Goal: Task Accomplishment & Management: Complete application form

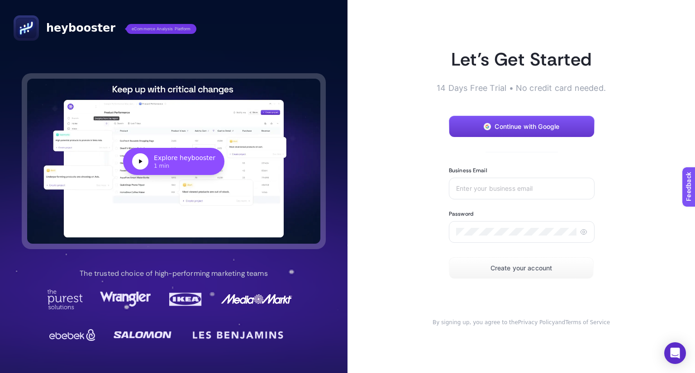
click at [533, 125] on span "Continue with Google" at bounding box center [526, 126] width 65 height 7
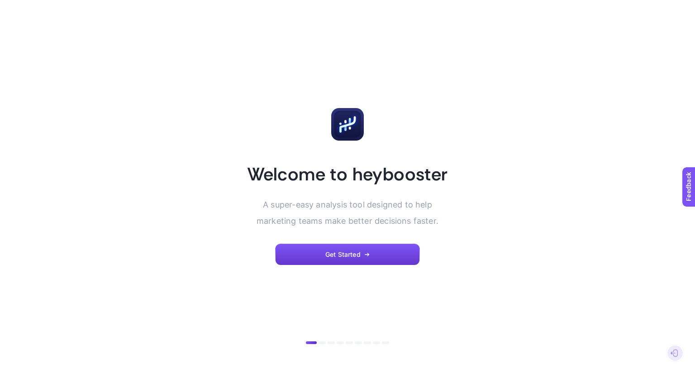
click at [357, 253] on span "Get Started" at bounding box center [342, 254] width 35 height 7
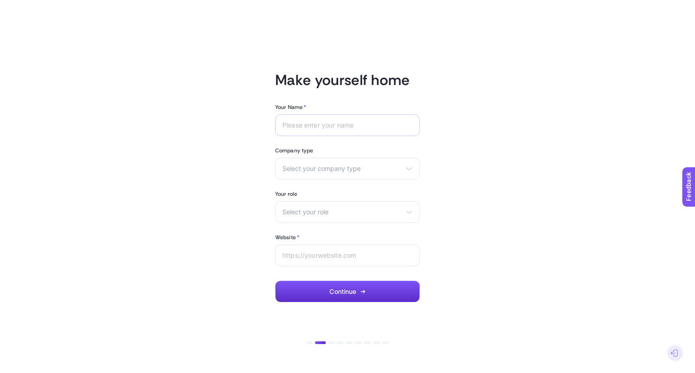
click at [343, 119] on div at bounding box center [347, 125] width 145 height 22
click at [348, 122] on input "Your Name *" at bounding box center [347, 125] width 130 height 7
type input "nis"
type input "n"
click at [335, 168] on span "Select your company type" at bounding box center [341, 168] width 119 height 7
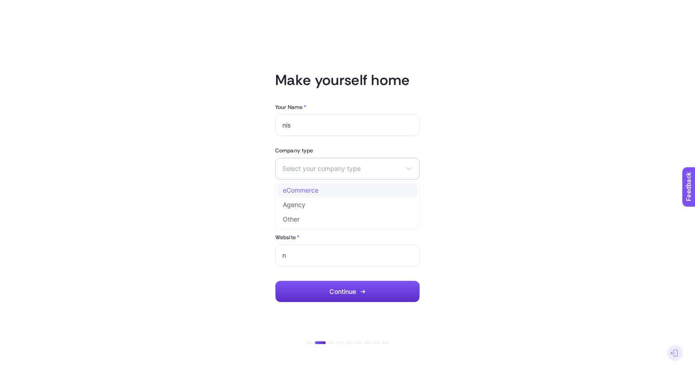
click at [337, 197] on li "eCommerce" at bounding box center [347, 190] width 140 height 14
click at [330, 210] on span "Select your role" at bounding box center [341, 212] width 119 height 7
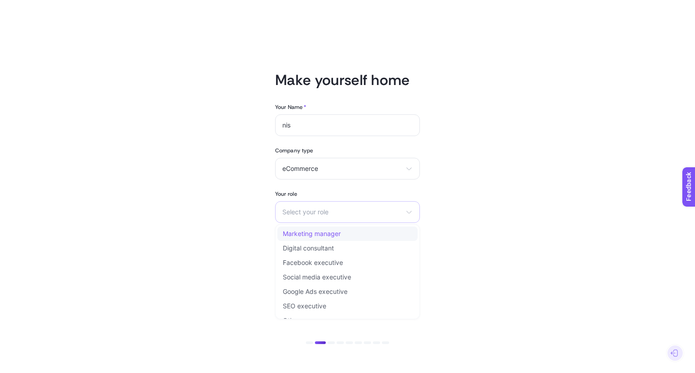
click at [324, 234] on span "Marketing manager" at bounding box center [312, 233] width 58 height 7
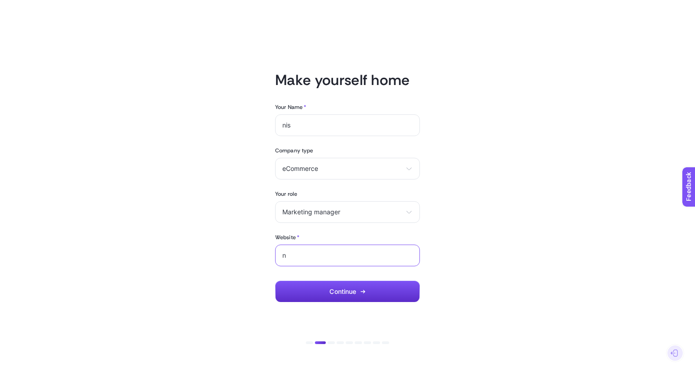
click at [321, 252] on input "n" at bounding box center [347, 255] width 130 height 7
type input "www.leadersforaccessibility.com"
click at [351, 287] on button "Continue" at bounding box center [347, 292] width 145 height 22
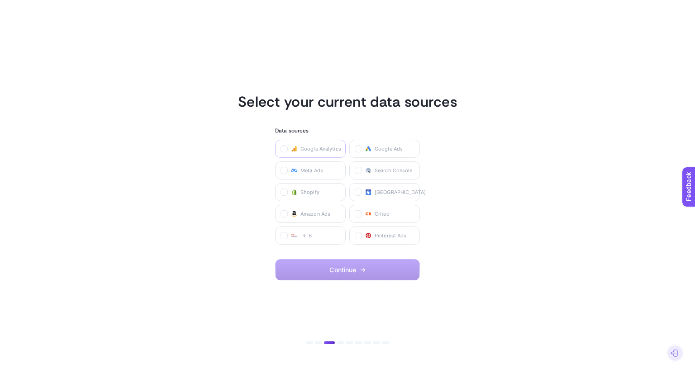
click at [319, 153] on label "Google Analytics" at bounding box center [310, 149] width 71 height 18
click at [0, 0] on Analytics "checkbox" at bounding box center [0, 0] width 0 height 0
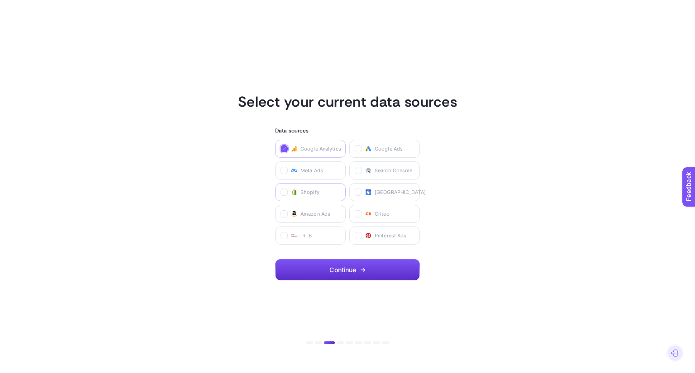
click at [315, 191] on span "Shopify" at bounding box center [309, 192] width 19 height 7
click at [0, 0] on input "checkbox" at bounding box center [0, 0] width 0 height 0
click at [357, 270] on button "Continue" at bounding box center [347, 270] width 145 height 22
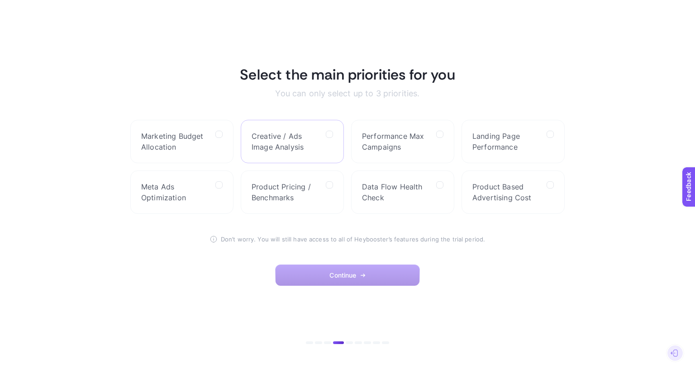
click at [309, 138] on span "Creative / Ads Image Analysis" at bounding box center [285, 142] width 67 height 22
click at [0, 0] on Analysis "checkbox" at bounding box center [0, 0] width 0 height 0
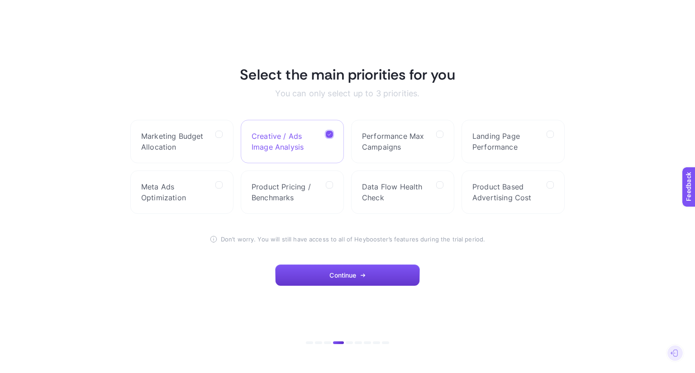
click at [347, 279] on button "Continue" at bounding box center [347, 276] width 145 height 22
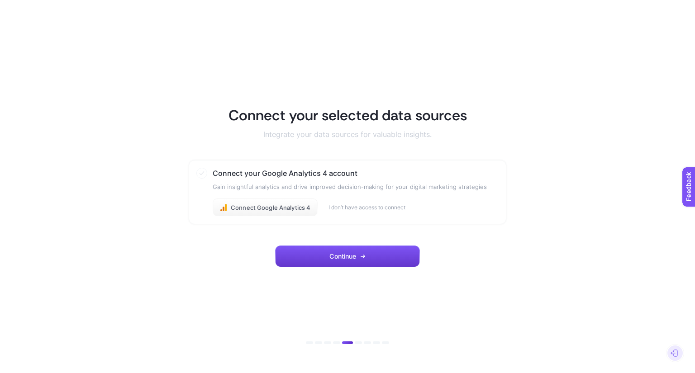
click at [353, 256] on span "Continue" at bounding box center [342, 256] width 27 height 7
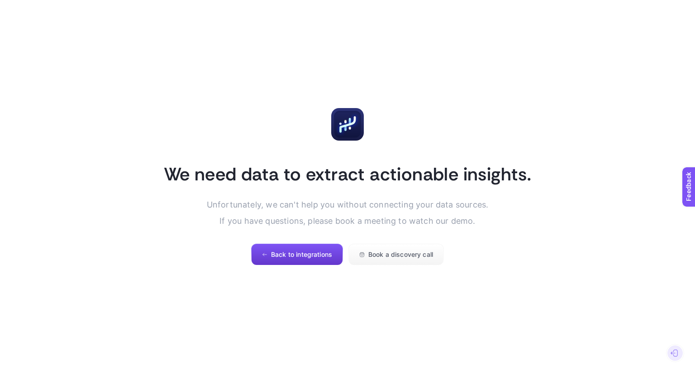
click at [326, 258] on span "Back to integrations" at bounding box center [301, 254] width 61 height 7
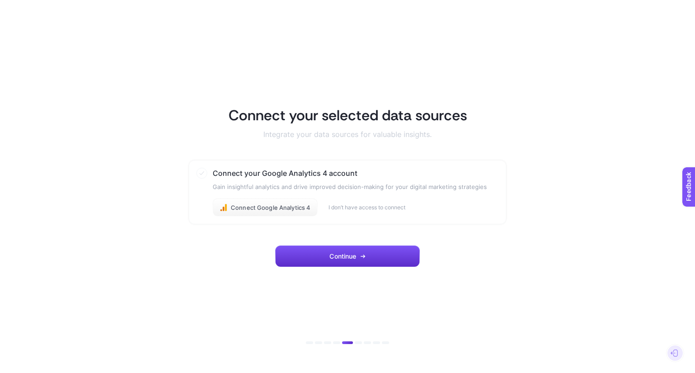
click at [326, 258] on button "Continue" at bounding box center [347, 257] width 145 height 22
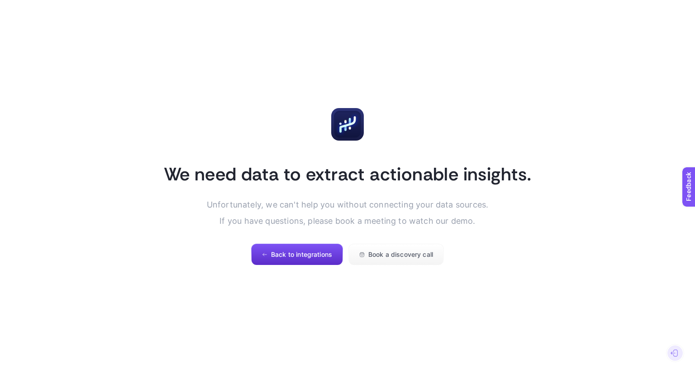
click at [326, 258] on span "Back to integrations" at bounding box center [301, 254] width 61 height 7
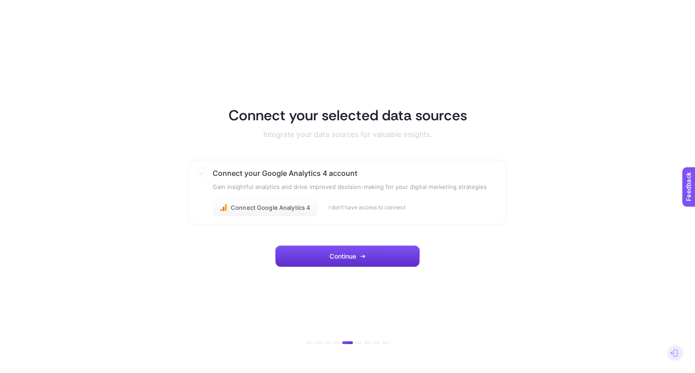
click at [326, 258] on button "Continue" at bounding box center [347, 257] width 145 height 22
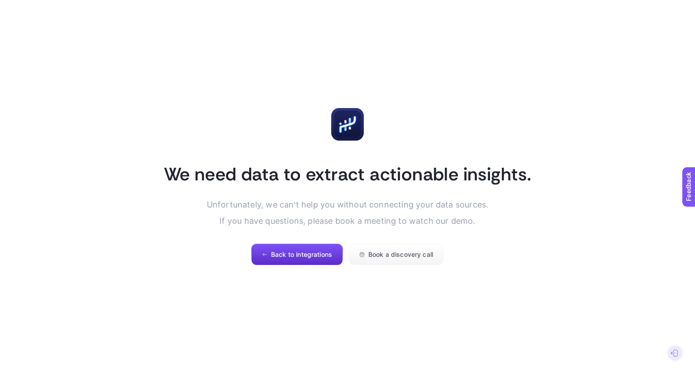
click at [326, 258] on span "Back to integrations" at bounding box center [301, 254] width 61 height 7
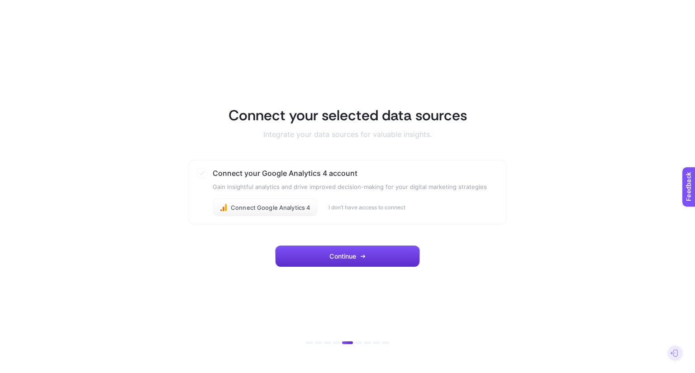
click at [326, 258] on button "Continue" at bounding box center [347, 257] width 145 height 22
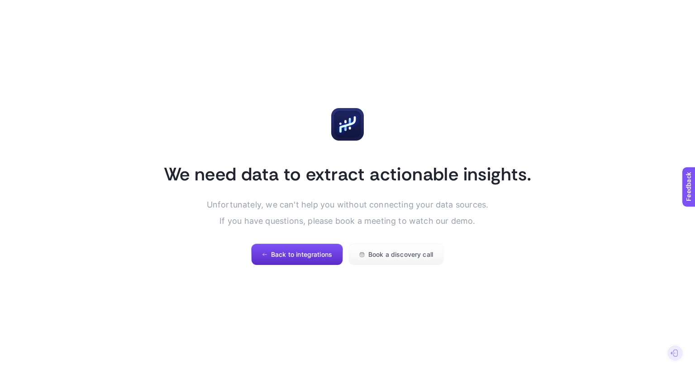
click at [326, 258] on span "Back to integrations" at bounding box center [301, 254] width 61 height 7
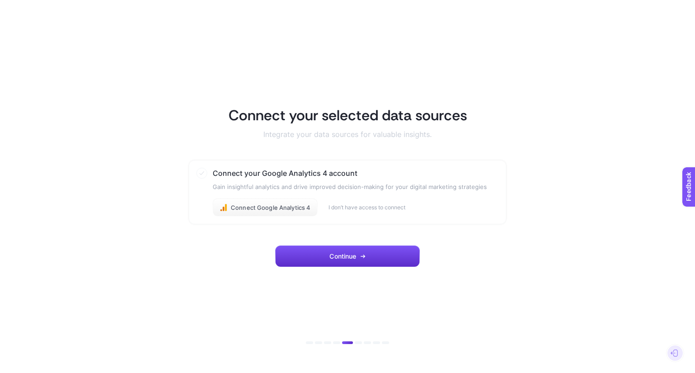
click at [326, 258] on button "Continue" at bounding box center [347, 257] width 145 height 22
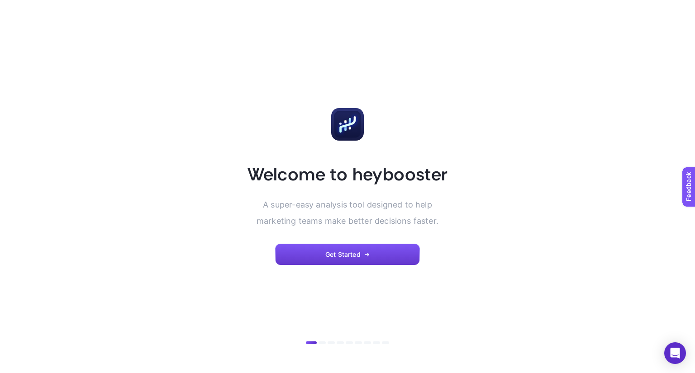
click at [356, 258] on span "Get Started" at bounding box center [342, 254] width 35 height 7
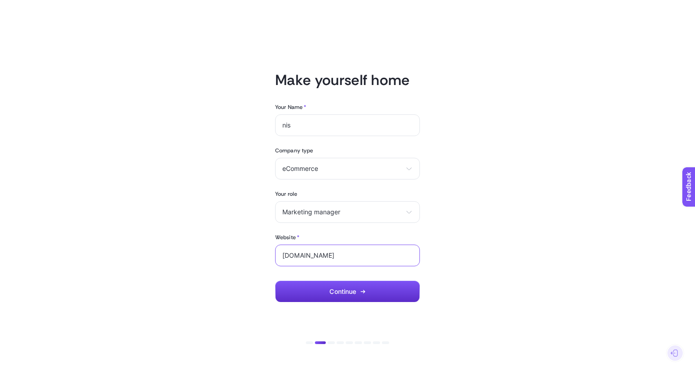
drag, startPoint x: 397, startPoint y: 257, endPoint x: 298, endPoint y: 253, distance: 98.7
click at [298, 253] on input "[DOMAIN_NAME]" at bounding box center [347, 255] width 130 height 7
type input "[DOMAIN_NAME]"
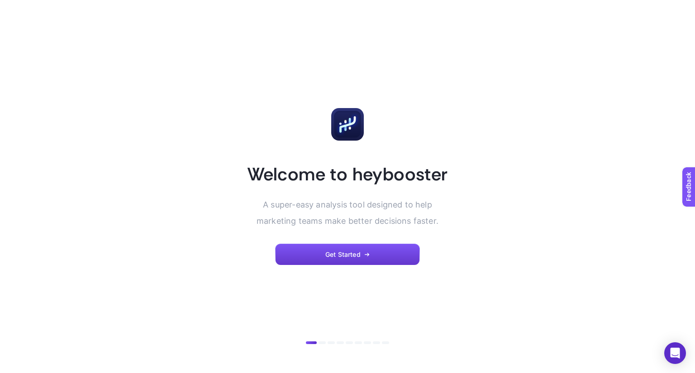
click at [356, 256] on span "Get Started" at bounding box center [342, 254] width 35 height 7
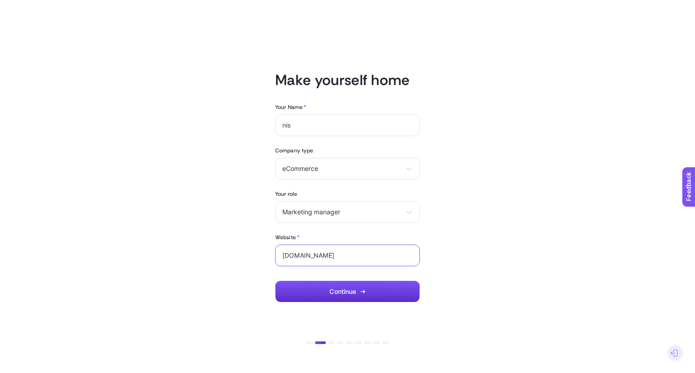
drag, startPoint x: 394, startPoint y: 257, endPoint x: 299, endPoint y: 254, distance: 95.1
click at [299, 254] on input "www.leadersforaccessibility.com" at bounding box center [347, 255] width 130 height 7
type input "[DOMAIN_NAME]"
click at [340, 294] on span "Continue" at bounding box center [342, 291] width 27 height 7
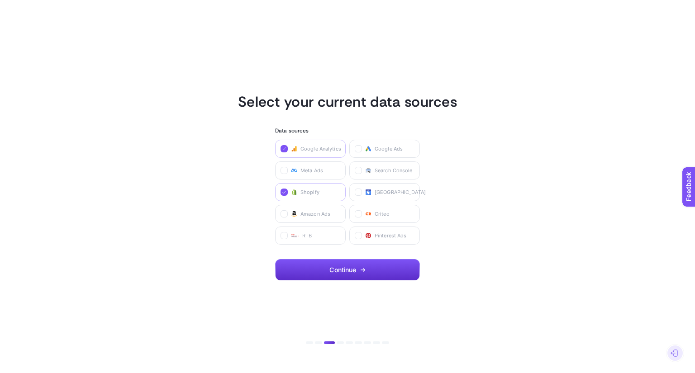
click at [307, 193] on span "Shopify" at bounding box center [309, 192] width 19 height 7
click at [0, 0] on input "checkbox" at bounding box center [0, 0] width 0 height 0
click at [366, 268] on button "Continue" at bounding box center [347, 270] width 145 height 22
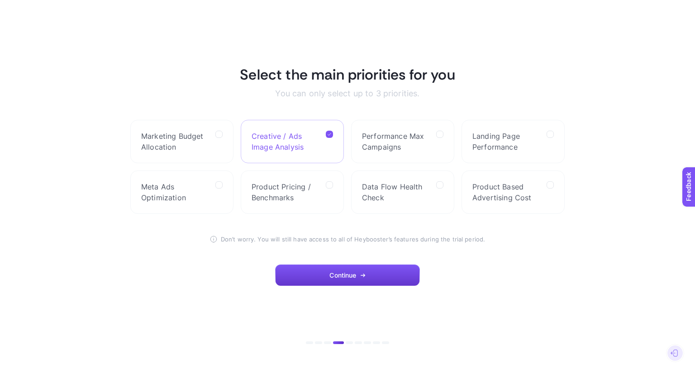
click at [368, 280] on button "Continue" at bounding box center [347, 276] width 145 height 22
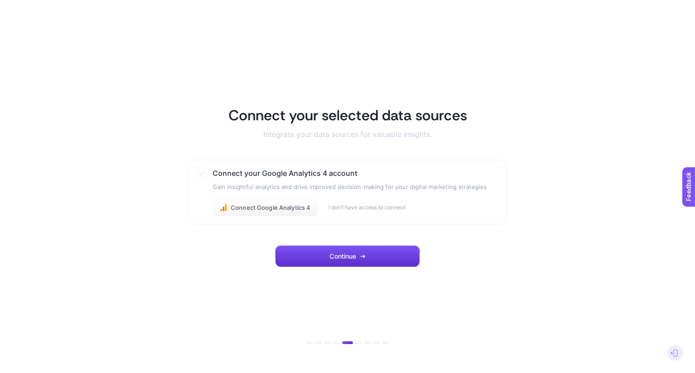
click at [340, 254] on span "Continue" at bounding box center [342, 256] width 27 height 7
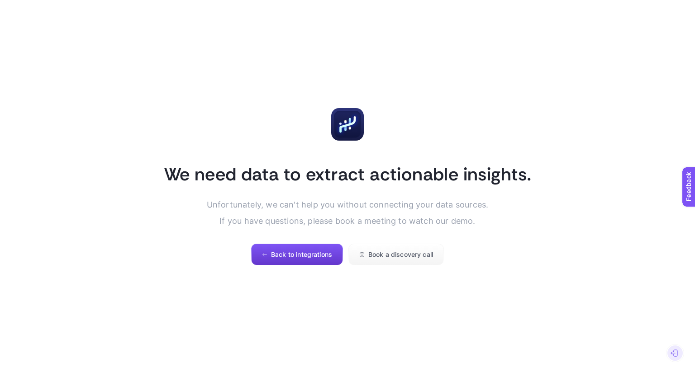
click at [320, 255] on span "Back to integrations" at bounding box center [301, 254] width 61 height 7
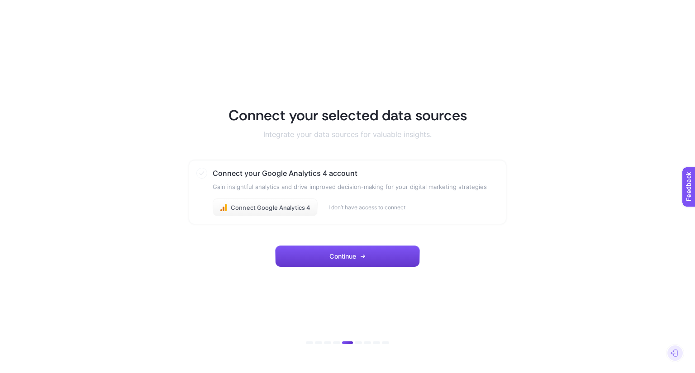
click at [343, 257] on span "Continue" at bounding box center [342, 256] width 27 height 7
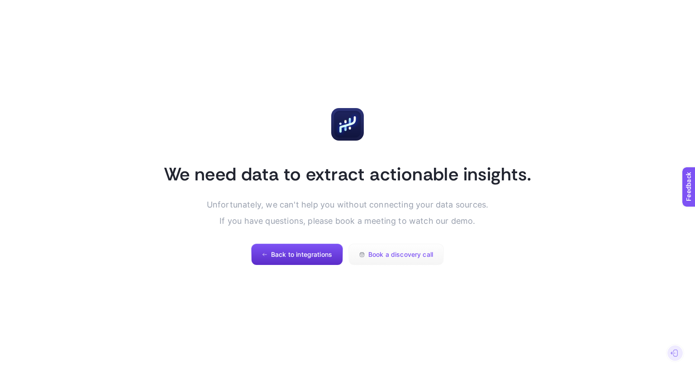
click at [388, 254] on span "Book a discovery call" at bounding box center [400, 254] width 65 height 7
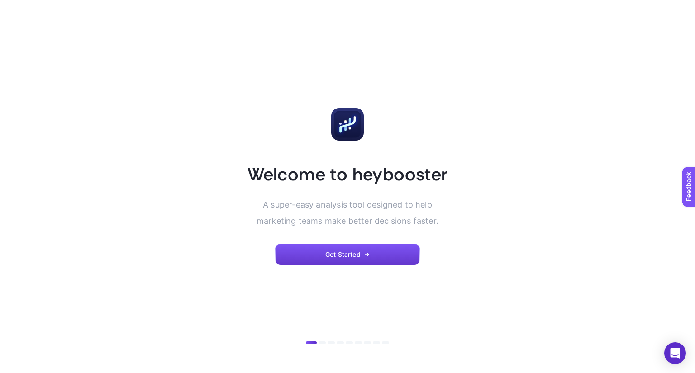
click at [366, 247] on button "Get Started" at bounding box center [347, 255] width 145 height 22
